Goal: Transaction & Acquisition: Purchase product/service

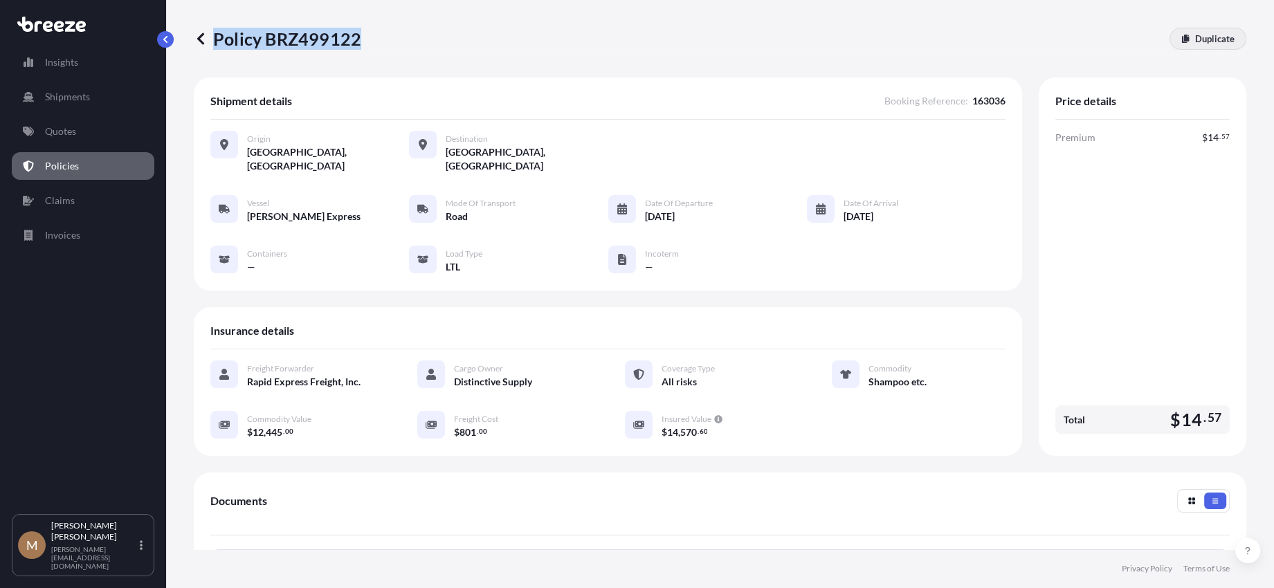
click at [1206, 39] on p "Duplicate" at bounding box center [1214, 39] width 39 height 14
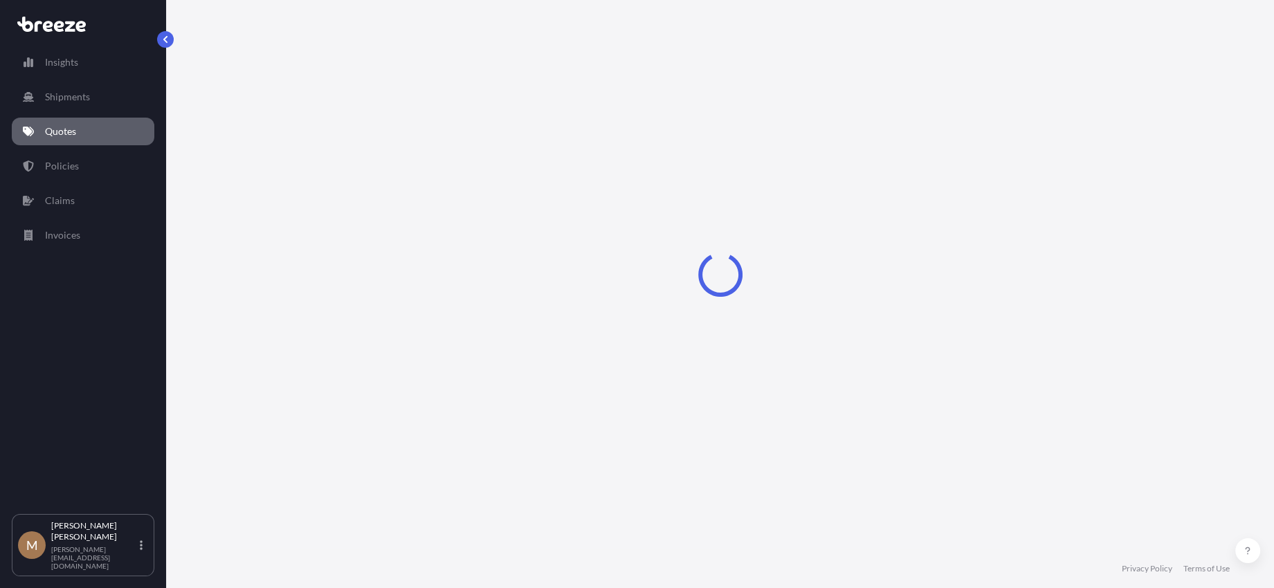
select select "Road"
select select "1"
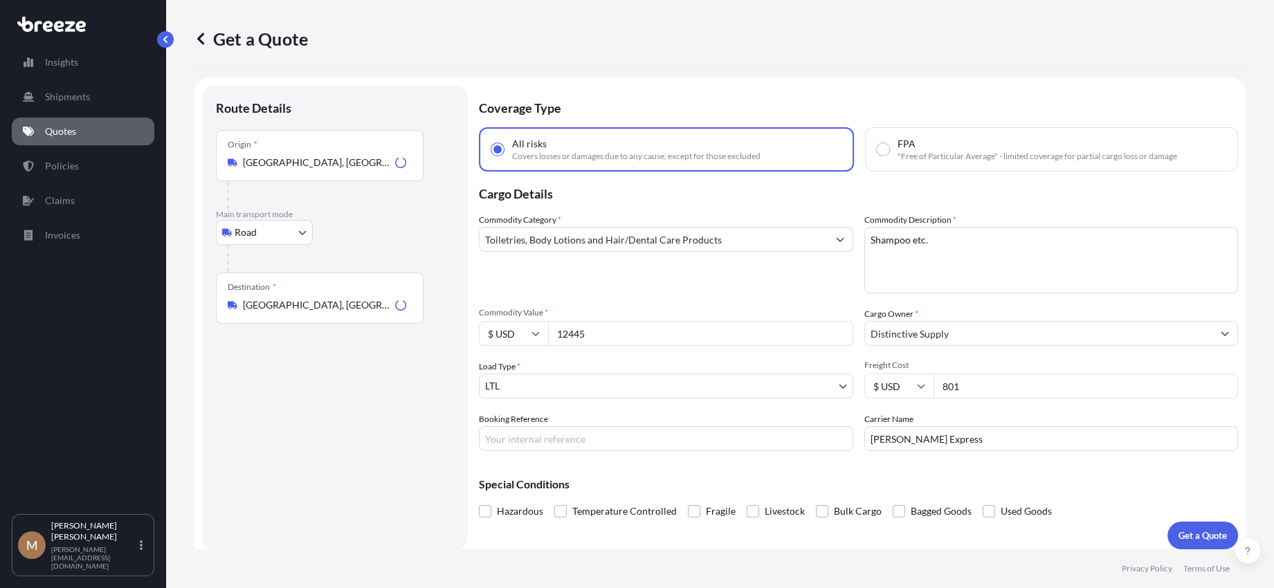
scroll to position [8, 0]
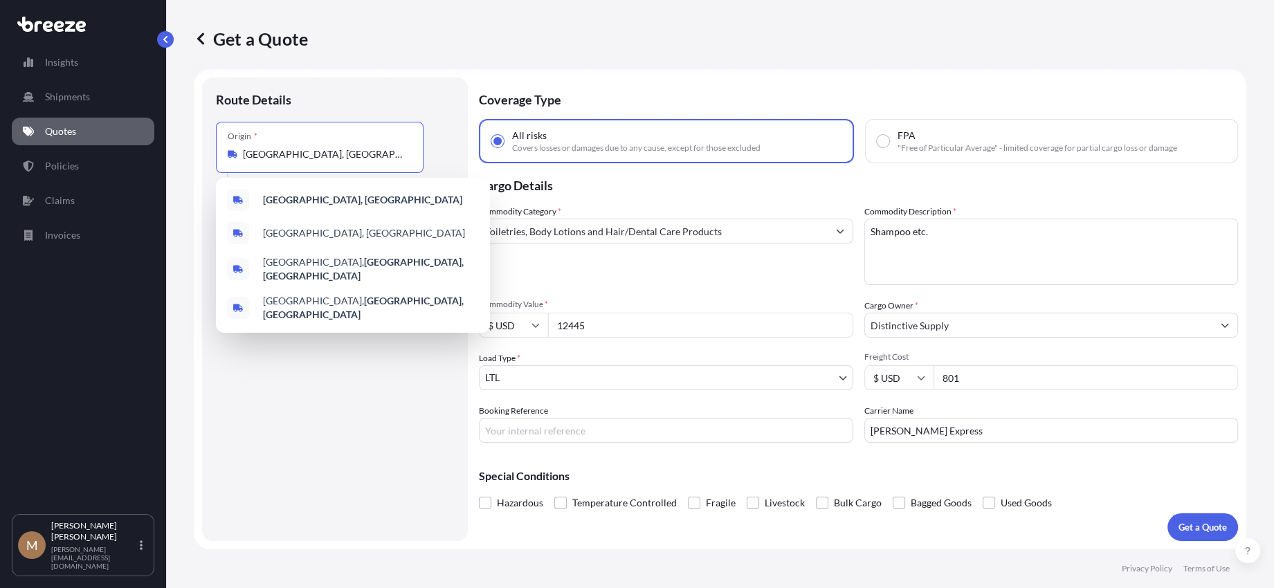
drag, startPoint x: 383, startPoint y: 160, endPoint x: 134, endPoint y: 139, distance: 249.9
click at [167, 139] on div "Get a Quote Route Details Place of loading Road Road Rail Origin * [GEOGRAPHIC_…" at bounding box center [720, 274] width 1108 height 549
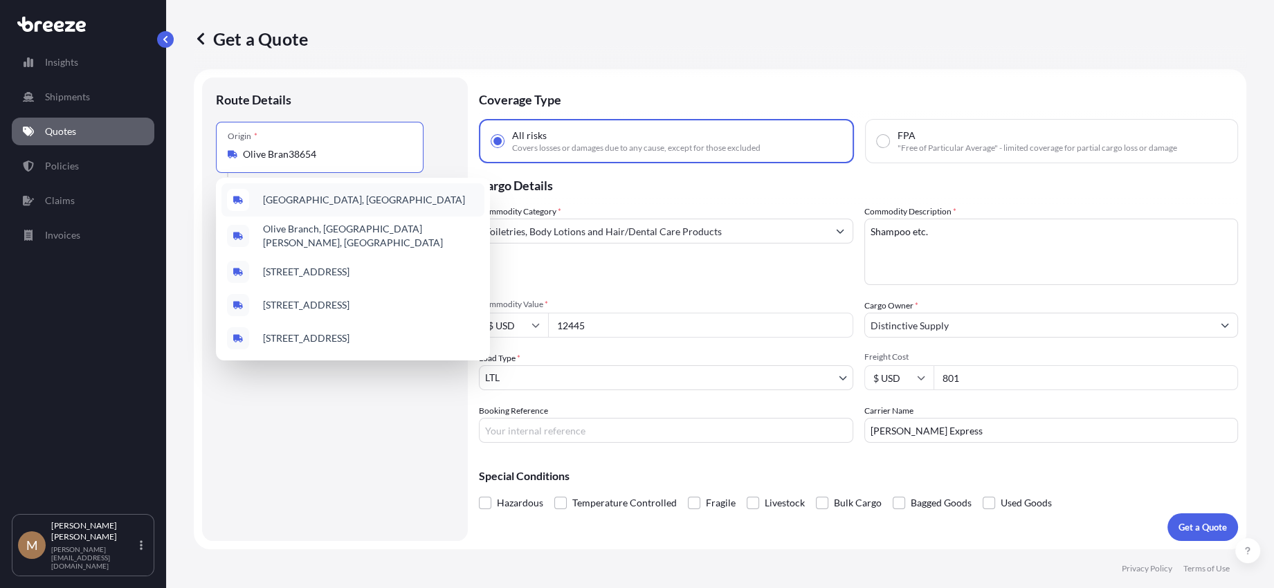
click at [385, 188] on div "[GEOGRAPHIC_DATA], [GEOGRAPHIC_DATA]" at bounding box center [352, 199] width 263 height 33
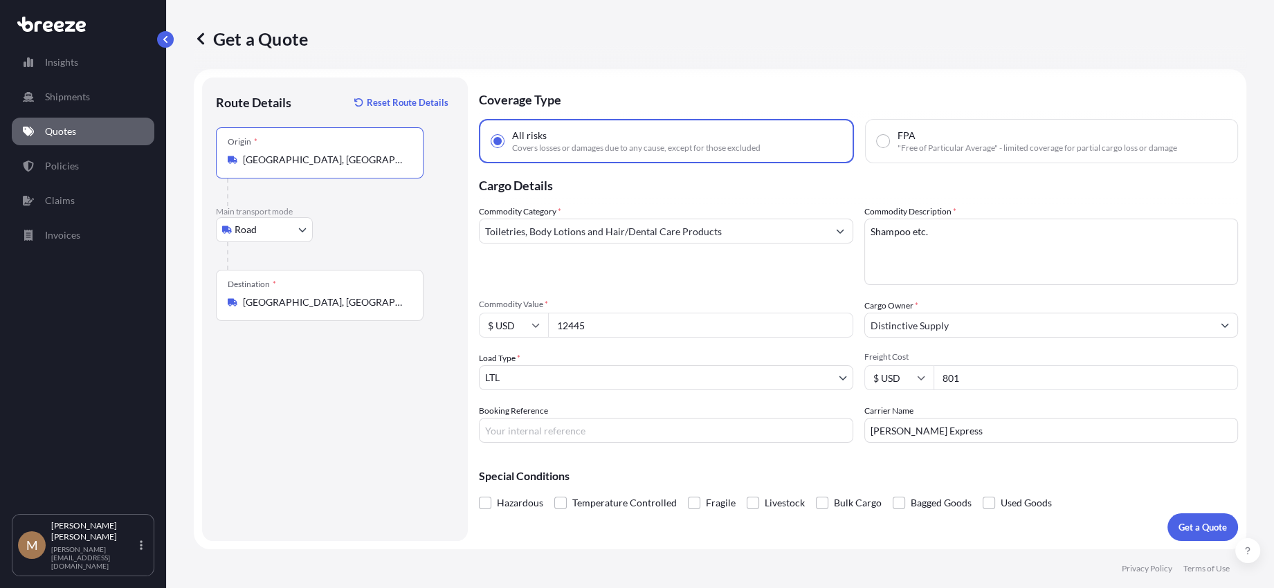
type input "[GEOGRAPHIC_DATA], [GEOGRAPHIC_DATA]"
type input "10692"
type input "874"
type input "163094"
click at [1186, 520] on p "Get a Quote" at bounding box center [1202, 527] width 48 height 14
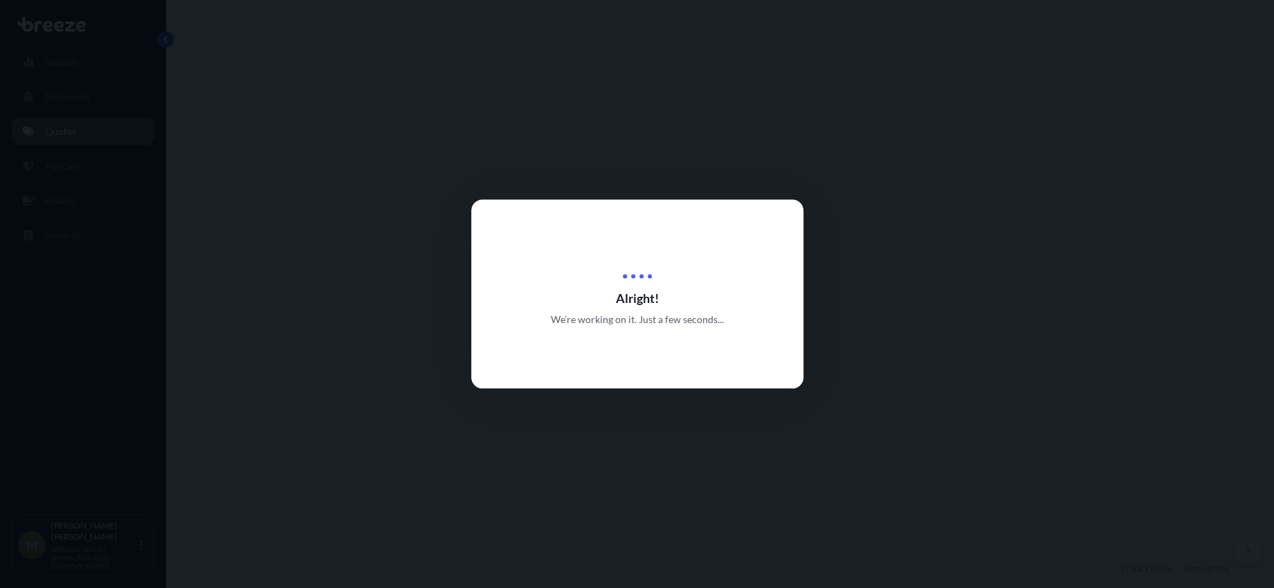
select select "Road"
select select "1"
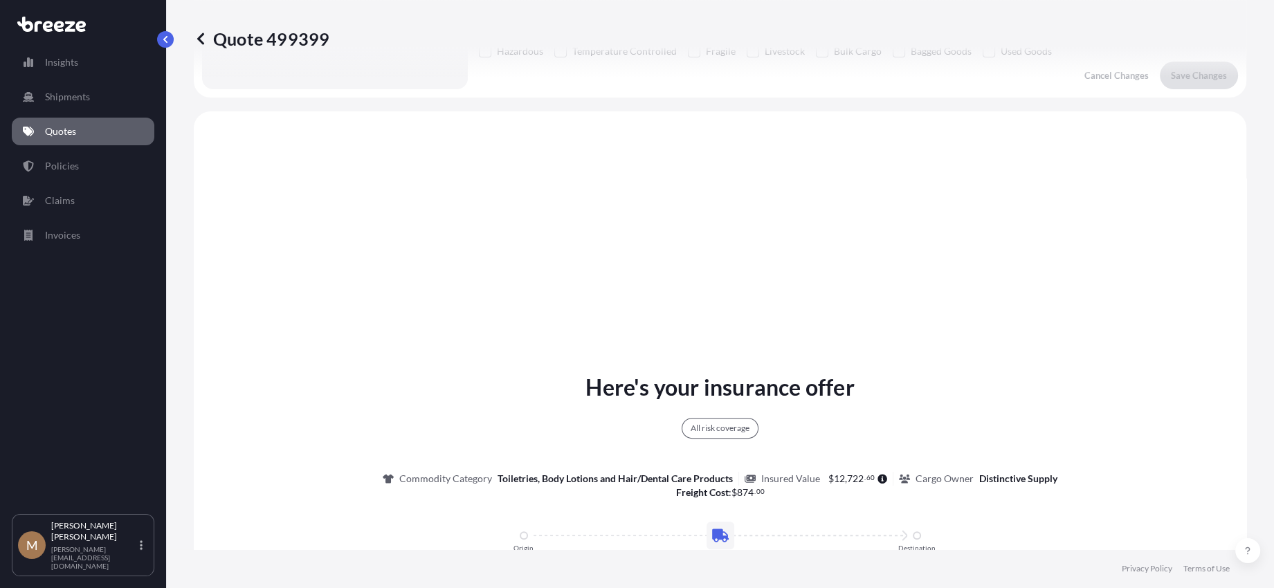
scroll to position [502, 0]
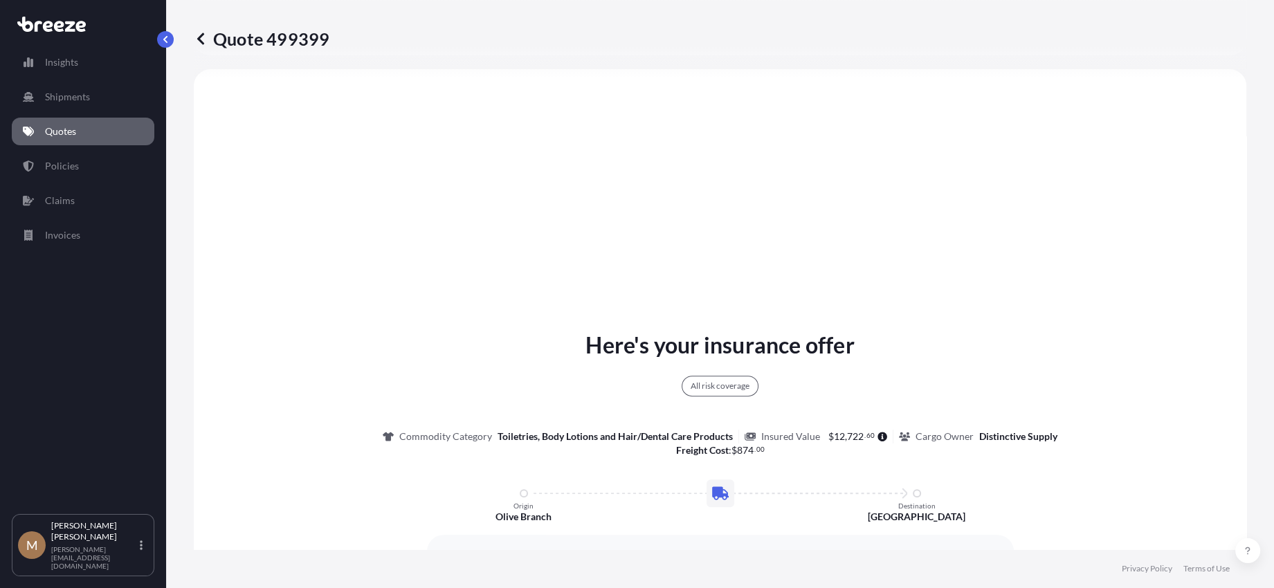
click at [244, 40] on p "Quote 499399" at bounding box center [262, 39] width 136 height 22
drag, startPoint x: 244, startPoint y: 40, endPoint x: 262, endPoint y: 37, distance: 18.2
click at [262, 37] on p "Quote 499399" at bounding box center [262, 39] width 136 height 22
copy p "Quote 499399"
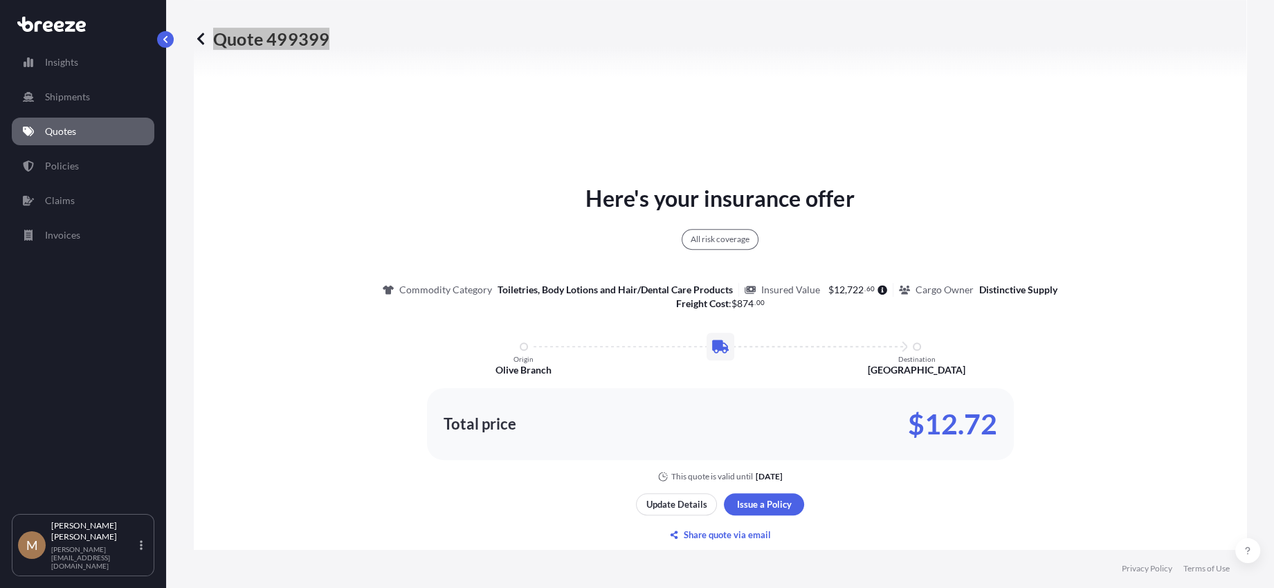
scroll to position [779, 0]
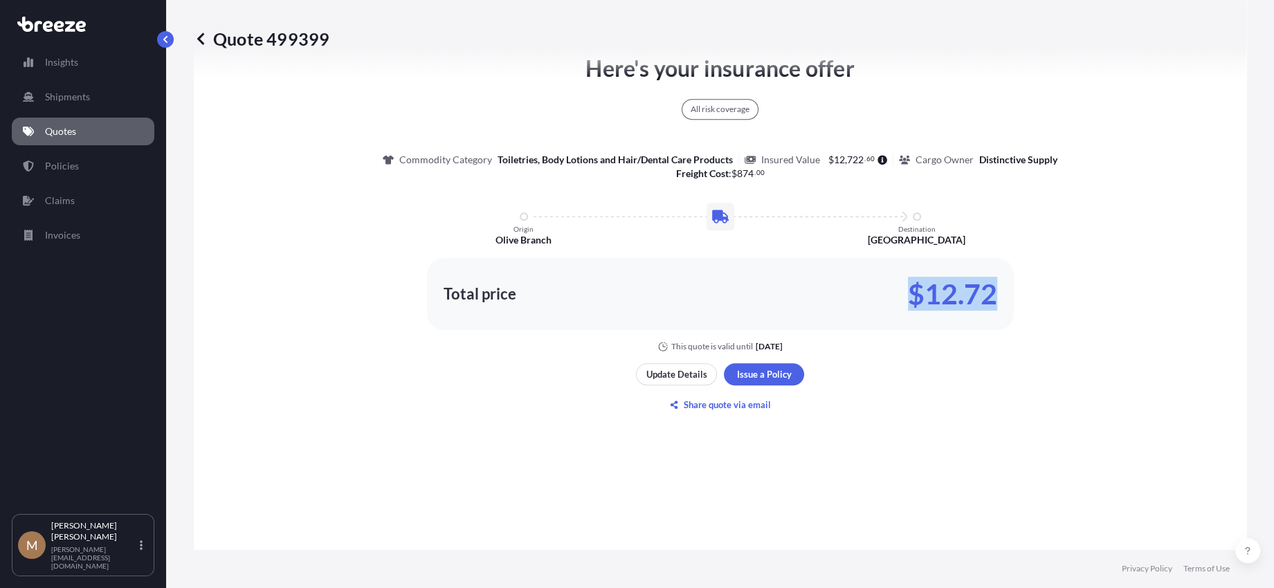
drag, startPoint x: 908, startPoint y: 294, endPoint x: 1268, endPoint y: 304, distance: 359.9
click at [1009, 289] on div "Here's your insurance offer All risk coverage Commodity Category Toiletries, Bo…" at bounding box center [720, 202] width 1014 height 300
copy p "$12.72"
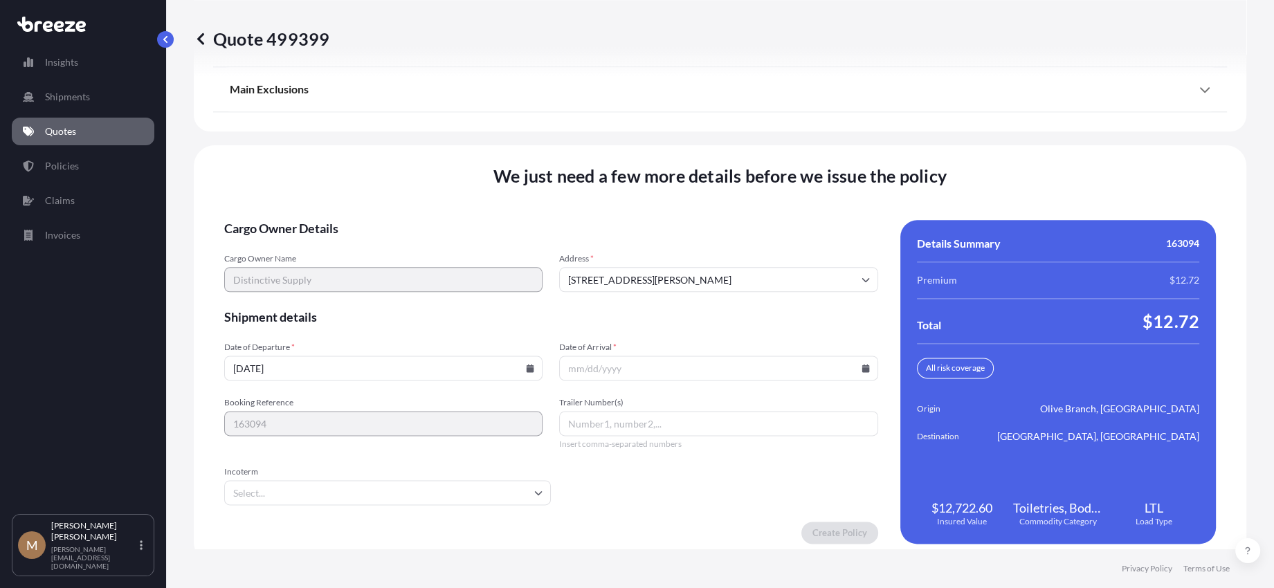
scroll to position [1827, 0]
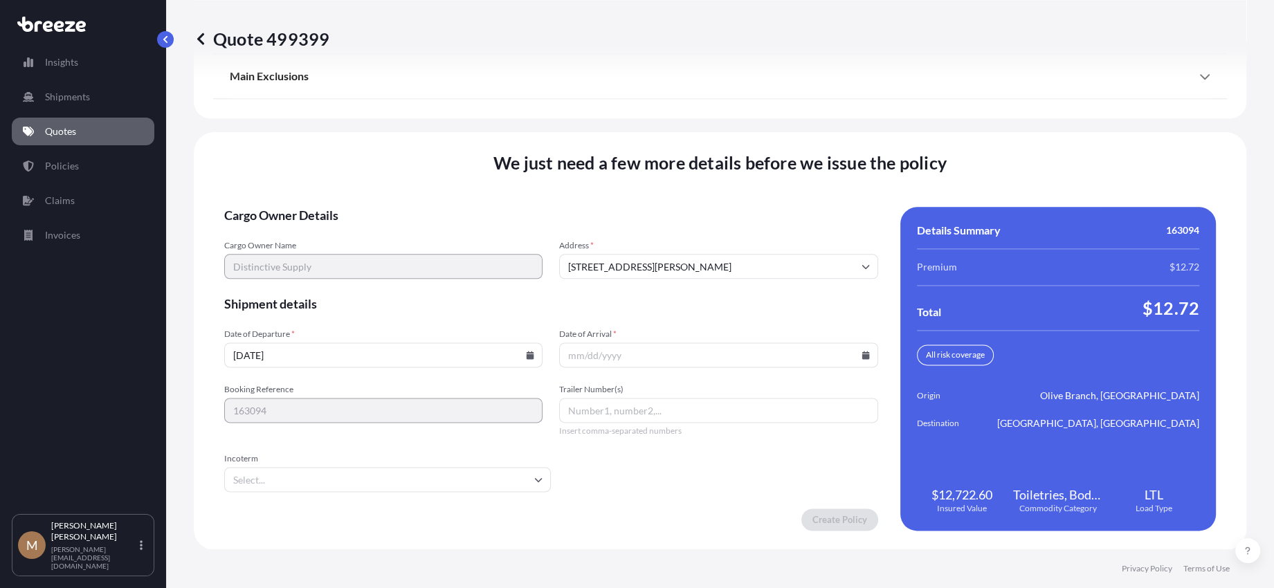
click at [527, 354] on icon at bounding box center [531, 355] width 8 height 8
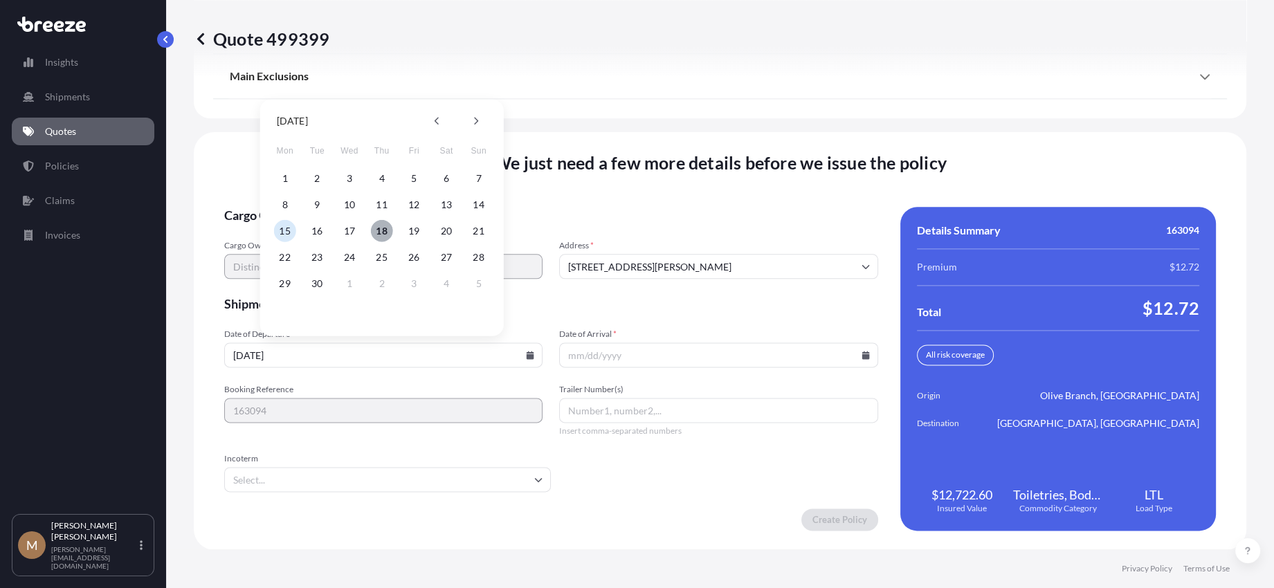
click at [384, 229] on button "18" at bounding box center [382, 231] width 22 height 22
type input "09/18/2025"
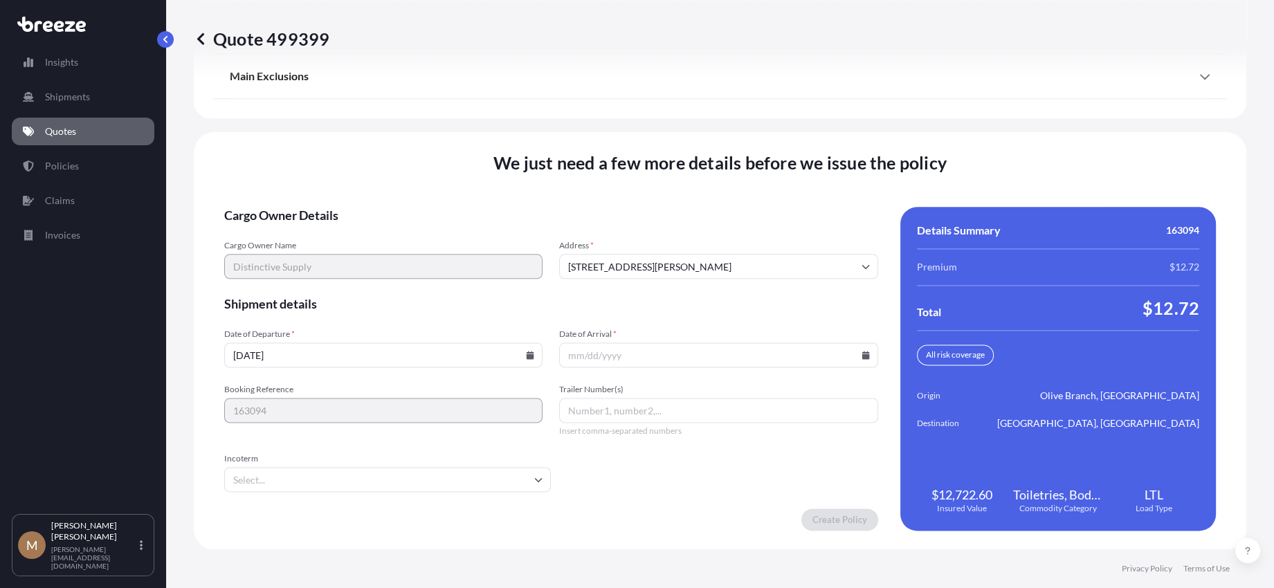
click at [850, 347] on input "Date of Arrival *" at bounding box center [718, 354] width 318 height 25
click at [861, 352] on icon at bounding box center [865, 355] width 8 height 8
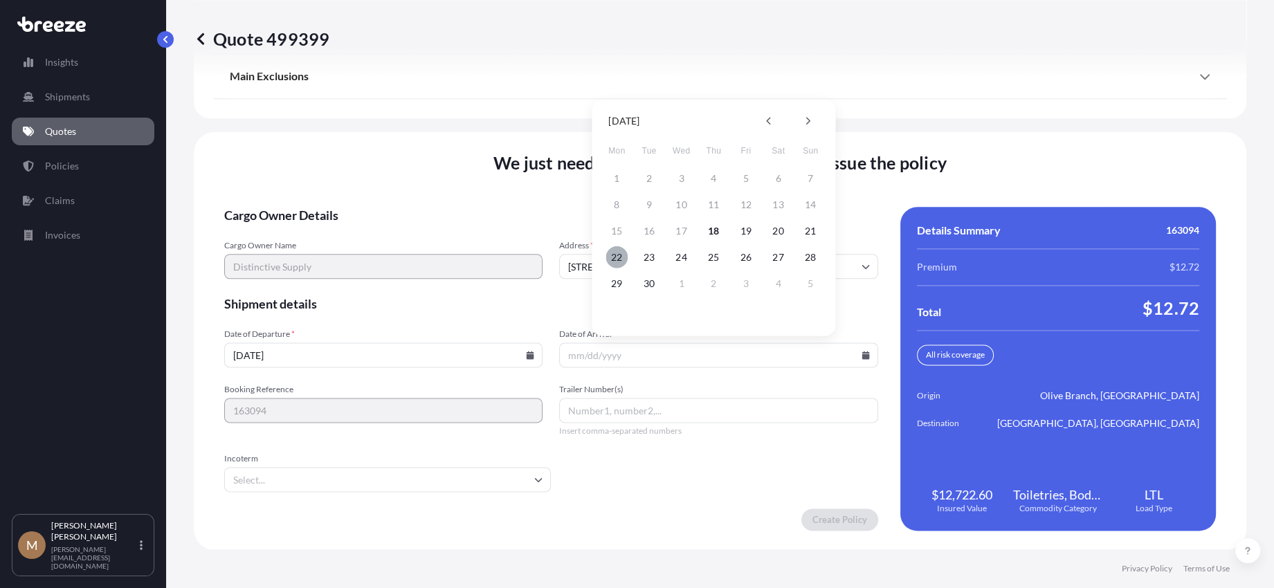
click at [619, 257] on button "22" at bounding box center [616, 257] width 22 height 22
type input "09/22/2025"
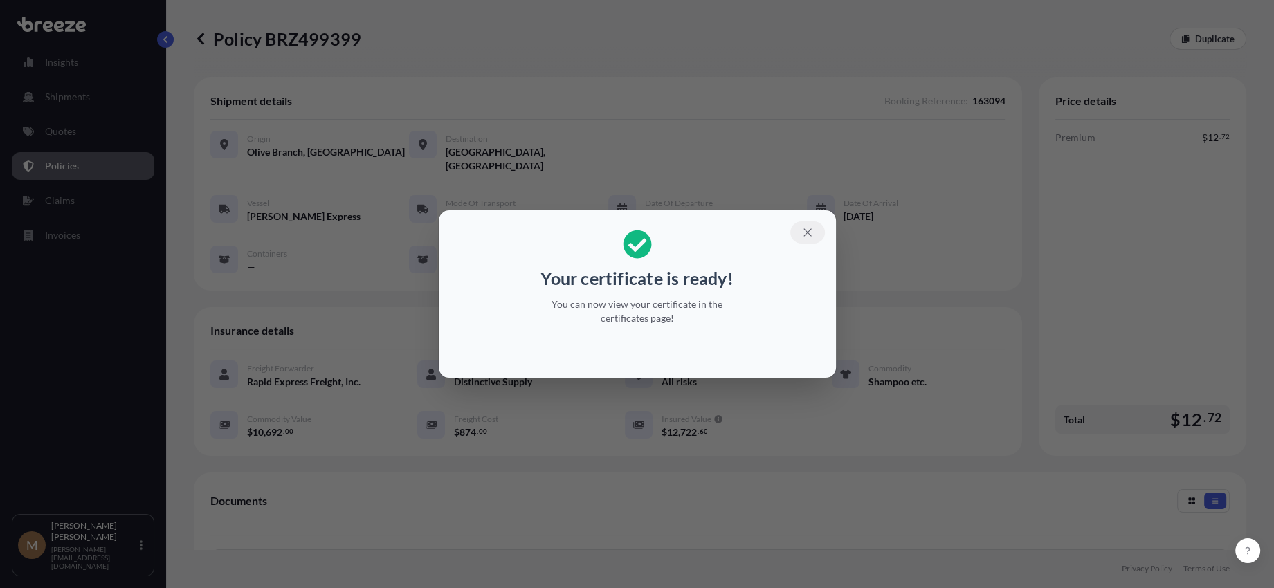
click at [809, 235] on icon "button" at bounding box center [807, 232] width 8 height 8
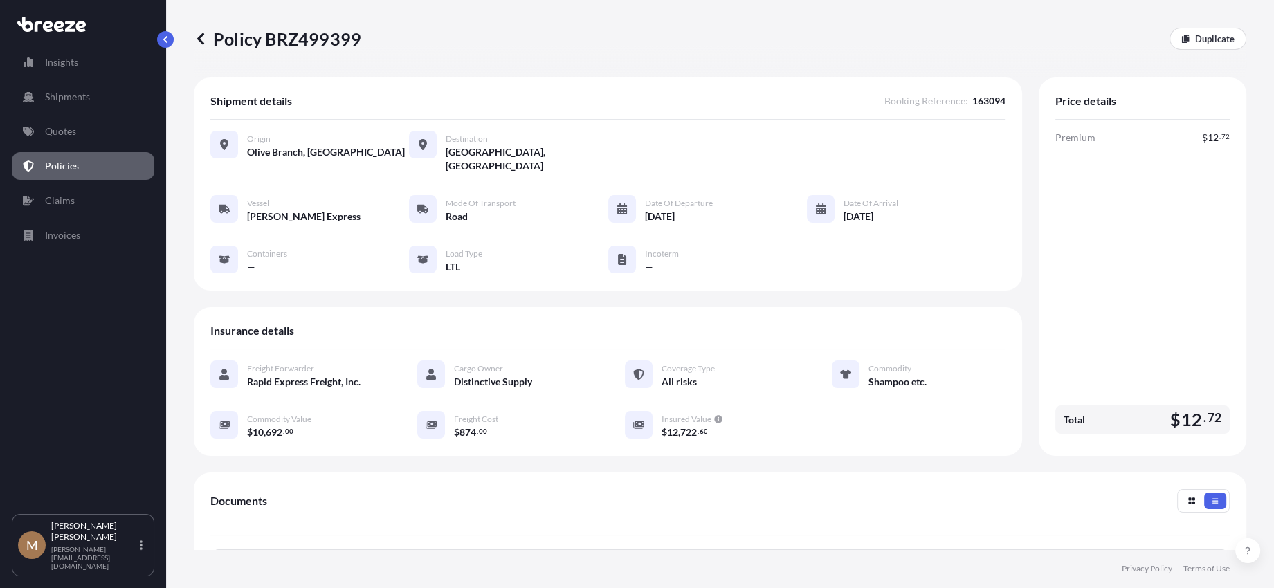
click at [241, 41] on p "Policy BRZ499399" at bounding box center [277, 39] width 167 height 22
drag, startPoint x: 244, startPoint y: 40, endPoint x: 291, endPoint y: 39, distance: 47.1
click at [291, 39] on p "Policy BRZ499399" at bounding box center [277, 39] width 167 height 22
click at [235, 35] on p "Policy BRZ499399" at bounding box center [277, 39] width 167 height 22
drag, startPoint x: 236, startPoint y: 35, endPoint x: 296, endPoint y: 31, distance: 60.3
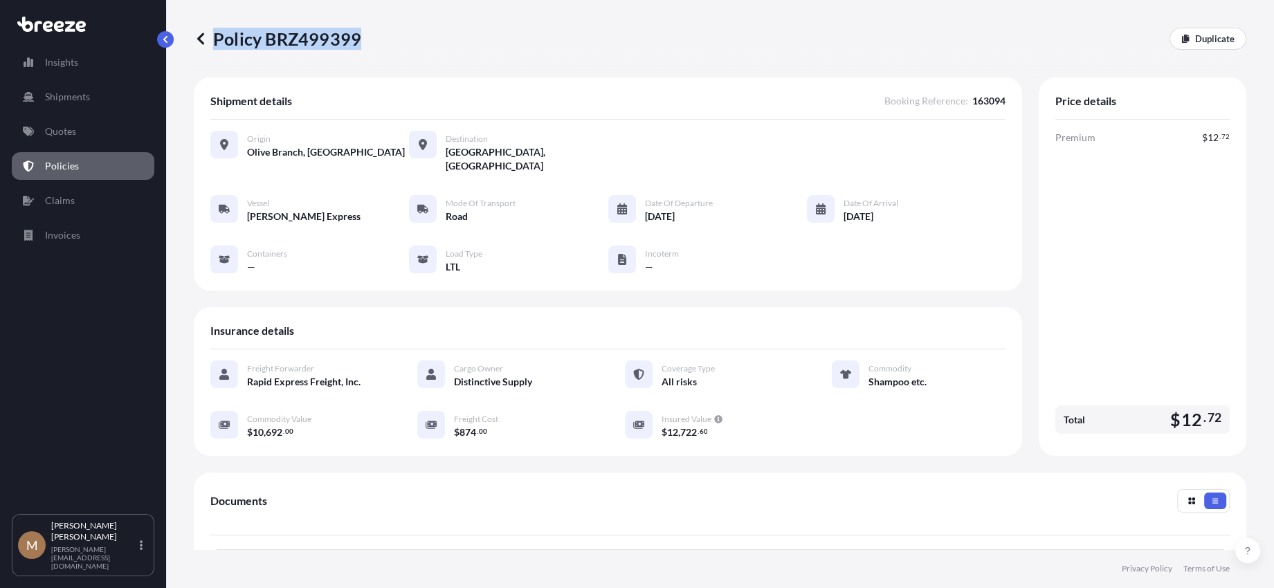
click at [292, 31] on p "Policy BRZ499399" at bounding box center [277, 39] width 167 height 22
copy p "Policy BRZ499399"
